Goal: Find specific page/section

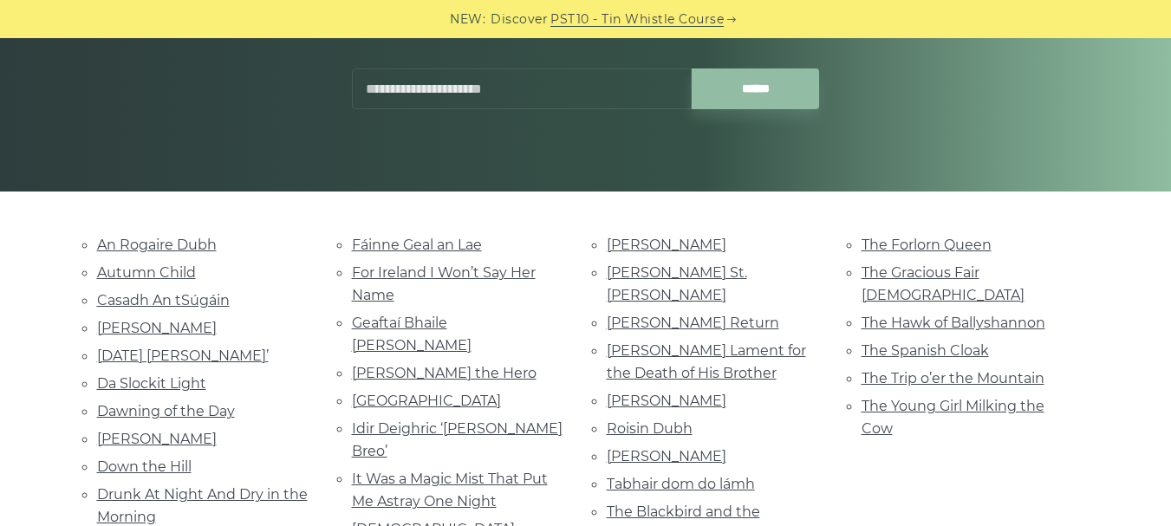
scroll to position [271, 0]
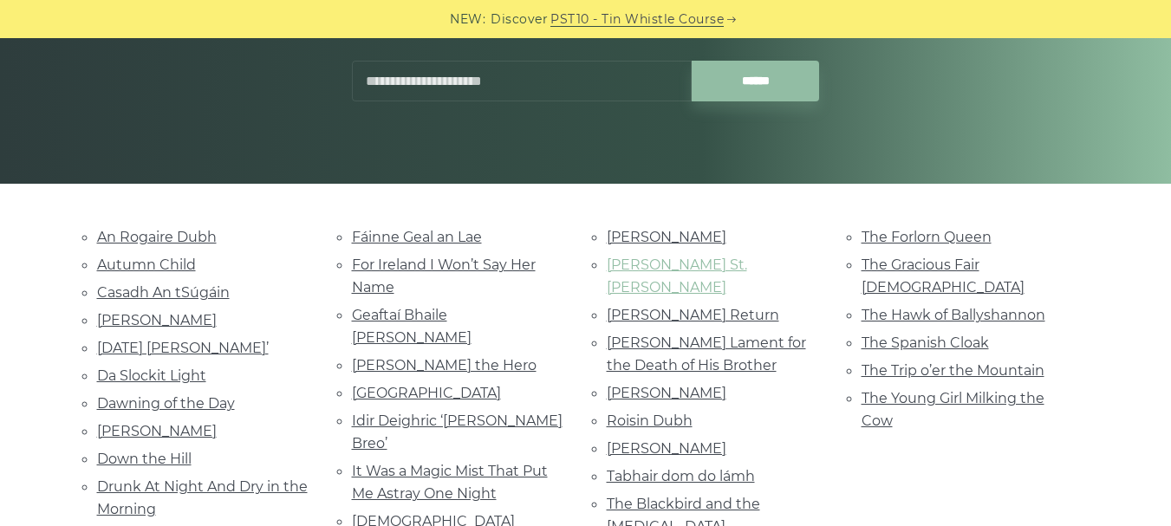
click at [631, 264] on link "[PERSON_NAME] St. [PERSON_NAME]" at bounding box center [677, 276] width 140 height 39
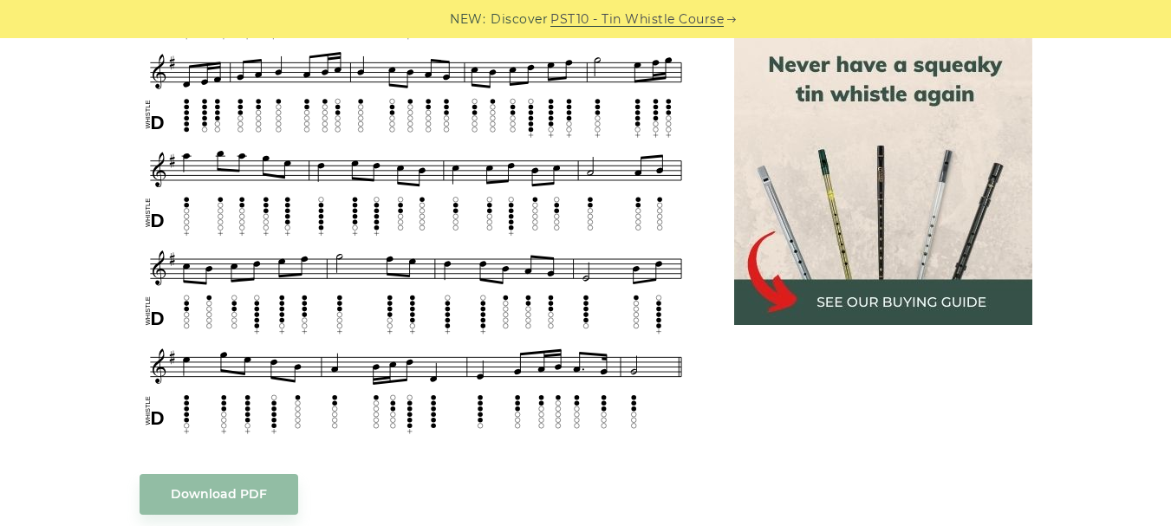
scroll to position [624, 0]
